Goal: Information Seeking & Learning: Find specific fact

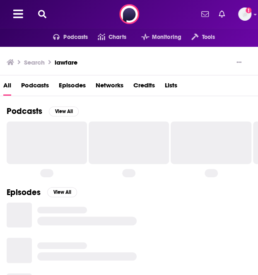
click at [41, 15] on icon at bounding box center [42, 14] width 8 height 8
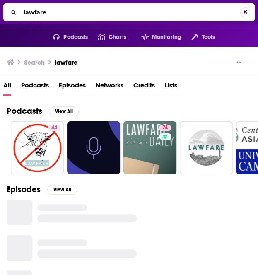
click at [61, 14] on input "lawfare" at bounding box center [130, 12] width 220 height 13
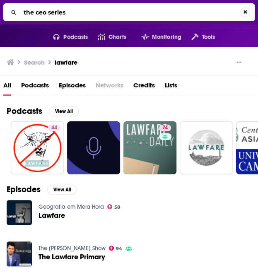
type input "the ceo series"
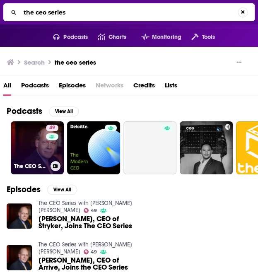
click at [29, 151] on link "49 The CEO Series with [PERSON_NAME] [PERSON_NAME]" at bounding box center [37, 147] width 53 height 53
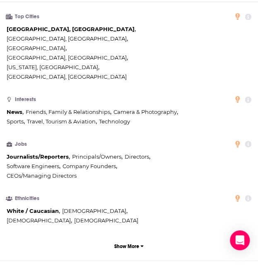
scroll to position [632, 0]
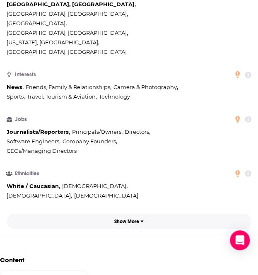
click at [138, 214] on button "Show More" at bounding box center [129, 221] width 245 height 15
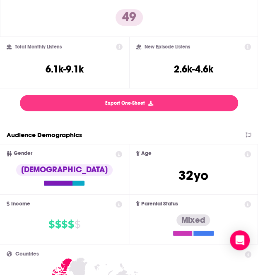
scroll to position [175, 0]
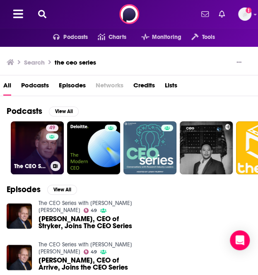
click at [33, 147] on link "49 The CEO Series with [PERSON_NAME] [PERSON_NAME]" at bounding box center [37, 147] width 53 height 53
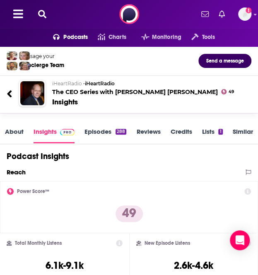
click at [90, 135] on link "Episodes 288" at bounding box center [106, 136] width 42 height 16
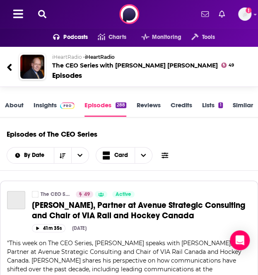
click at [170, 155] on button at bounding box center [165, 155] width 12 height 9
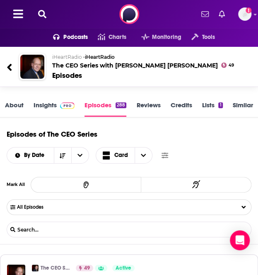
click at [69, 228] on input "List Search Input" at bounding box center [50, 230] width 87 height 6
type input "[PERSON_NAME]"
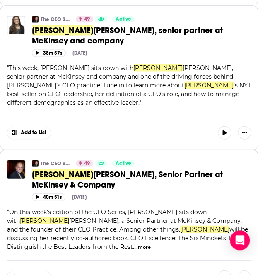
scroll to position [390, 0]
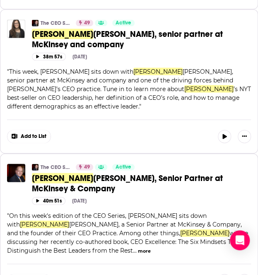
click at [171, 173] on span "[PERSON_NAME], Senior Partner at McKinsey & Company" at bounding box center [127, 183] width 191 height 21
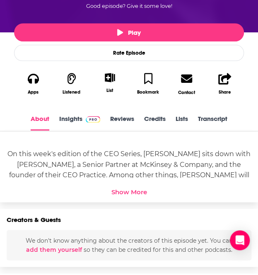
scroll to position [230, 0]
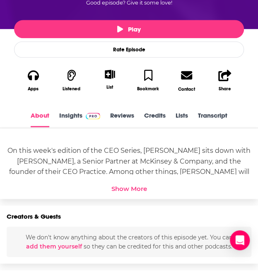
click at [79, 124] on link "Insights" at bounding box center [79, 120] width 41 height 16
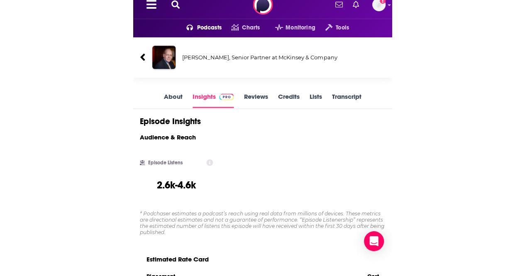
scroll to position [10, 0]
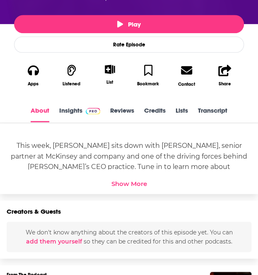
scroll to position [231, 0]
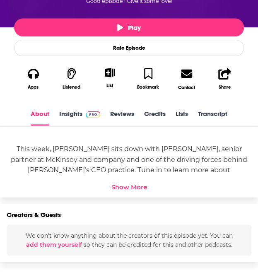
click at [76, 119] on link "Insights" at bounding box center [79, 118] width 41 height 16
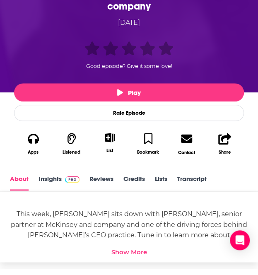
scroll to position [167, 0]
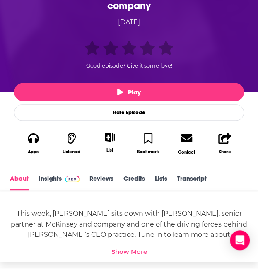
click at [48, 180] on link "Insights" at bounding box center [59, 183] width 41 height 16
